Goal: Information Seeking & Learning: Learn about a topic

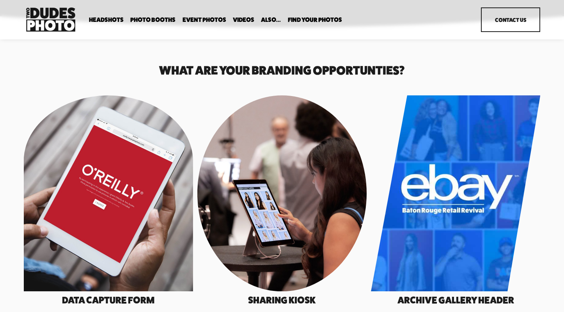
scroll to position [1948, 0]
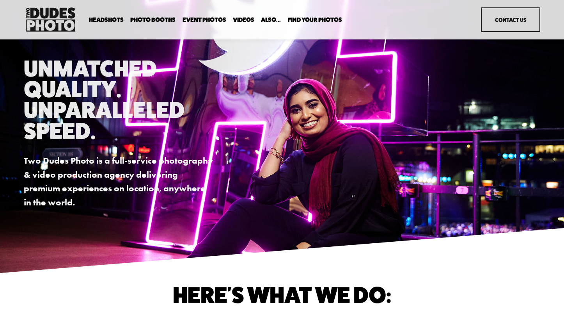
click at [151, 19] on span "Photo Booths" at bounding box center [152, 20] width 45 height 6
click at [0, 0] on span "Party Booth" at bounding box center [0, 0] width 0 height 0
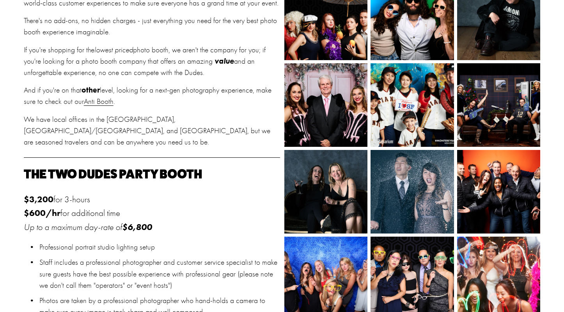
scroll to position [354, 0]
